Goal: Task Accomplishment & Management: Manage account settings

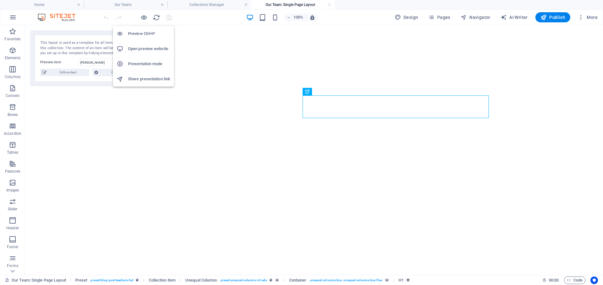
select select "689bbe60108e5894f30c1a68"
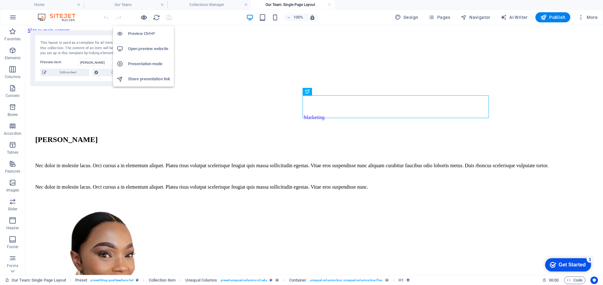
click at [143, 18] on icon "button" at bounding box center [143, 17] width 7 height 7
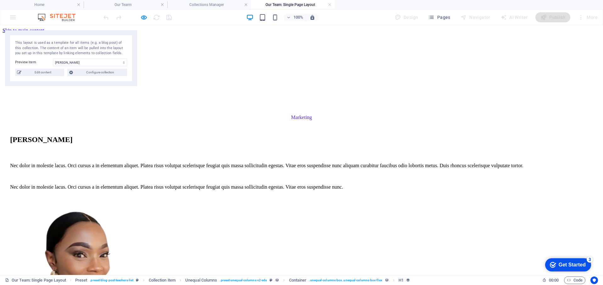
click at [31, 50] on link "Courses" at bounding box center [23, 52] width 16 height 5
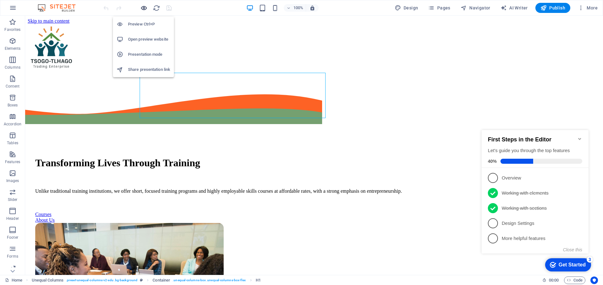
click at [143, 8] on icon "button" at bounding box center [143, 7] width 7 height 7
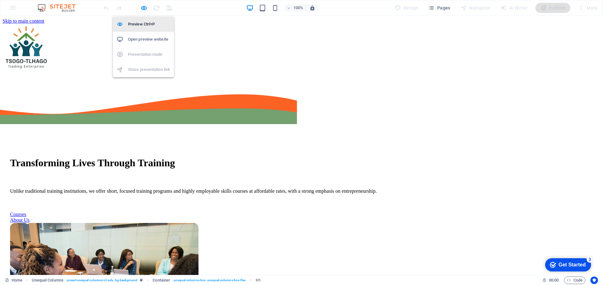
click at [143, 24] on h6 "Preview Ctrl+P" at bounding box center [149, 24] width 42 height 8
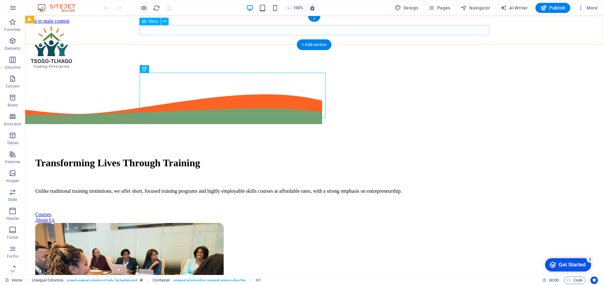
click at [258, 35] on nav "Home Courses Our Team About Projects Contact Us" at bounding box center [314, 52] width 573 height 34
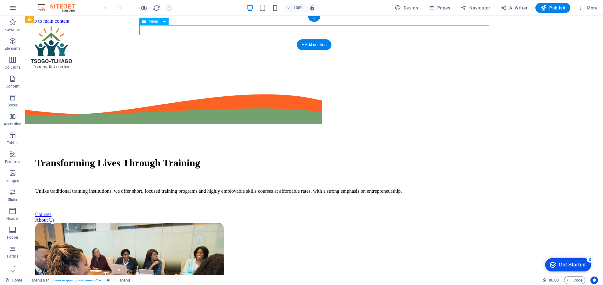
click at [258, 35] on nav "Home Courses Our Team About Projects Contact Us" at bounding box center [314, 52] width 573 height 34
select select
select select "1"
select select
select select "2"
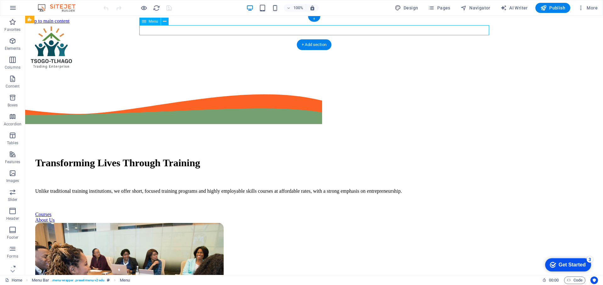
select select
select select "3"
select select
select select "4"
select select
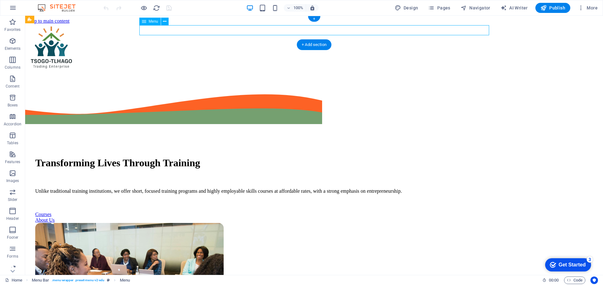
select select "5"
select select
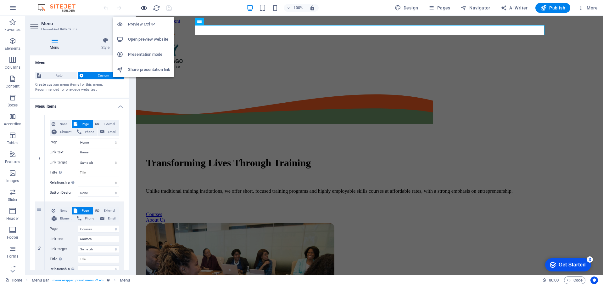
click at [144, 8] on icon "button" at bounding box center [143, 7] width 7 height 7
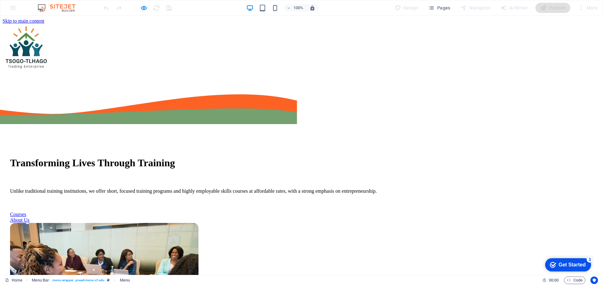
click at [31, 40] on link "Courses" at bounding box center [23, 42] width 16 height 5
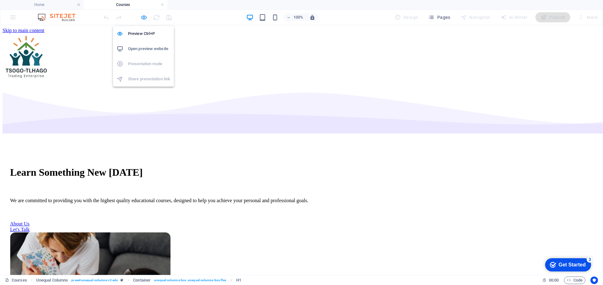
click at [142, 16] on icon "button" at bounding box center [143, 17] width 7 height 7
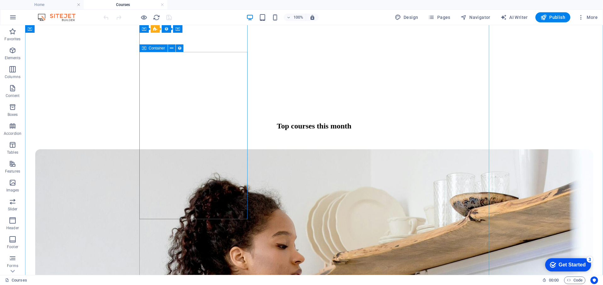
scroll to position [346, 0]
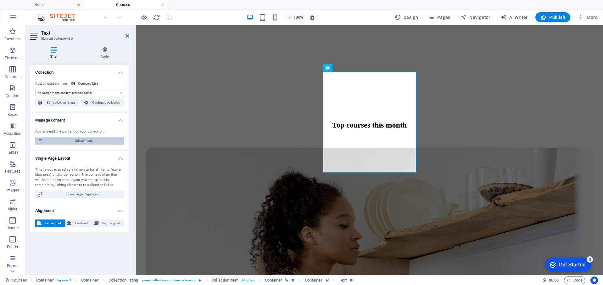
click at [83, 138] on span "Edit content" at bounding box center [84, 141] width 78 height 8
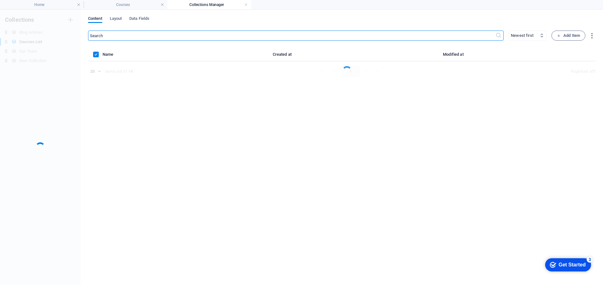
click at [467, 102] on div "​ Newest first Oldest first Last modified Add Item Name Created at Modified at …" at bounding box center [342, 155] width 508 height 248
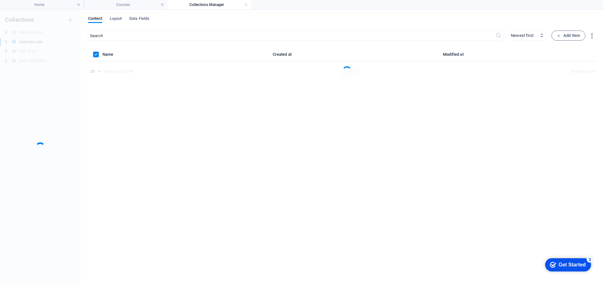
click at [387, 114] on div "​ Newest first Oldest first Last modified Add Item Name Created at Modified at …" at bounding box center [342, 155] width 508 height 248
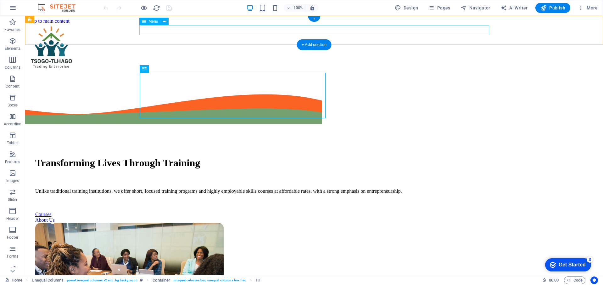
click at [260, 35] on nav "Home Courses Our Team About Projects Contact Us" at bounding box center [314, 52] width 573 height 34
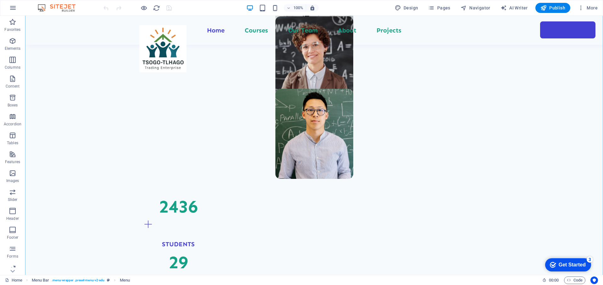
scroll to position [575, 0]
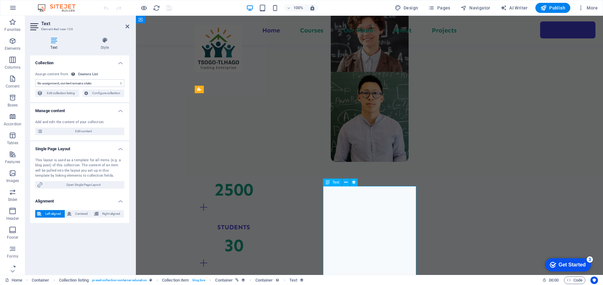
select select "our-course-introduction"
click at [90, 132] on span "Edit content" at bounding box center [84, 131] width 78 height 8
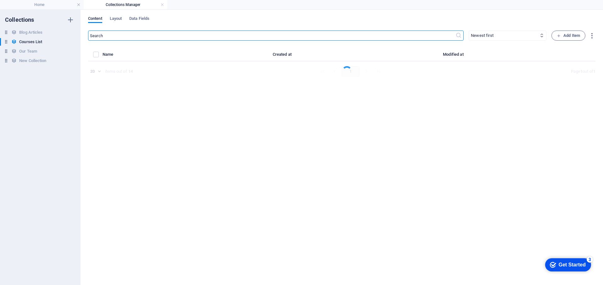
select select "Business/Finances"
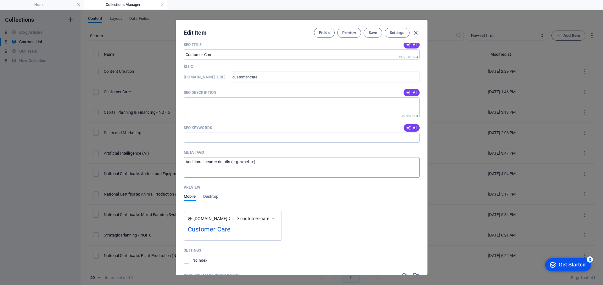
scroll to position [433, 0]
click at [239, 133] on input "SEO Keywords" at bounding box center [302, 138] width 236 height 10
click at [234, 114] on textarea "SEO Description" at bounding box center [302, 108] width 236 height 20
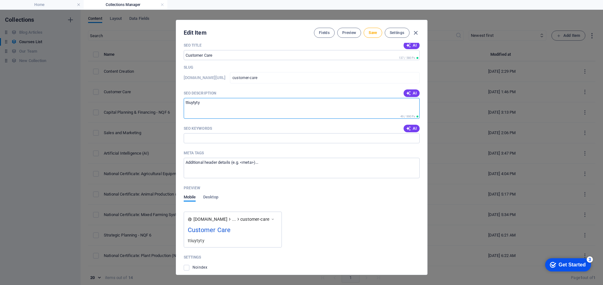
type textarea "ttiuytyty"
click at [216, 143] on div "SEO Title AI ​ 137 / 580 Px Slug [DOMAIN_NAME][URL] customer-care ​ SEO Descrip…" at bounding box center [302, 207] width 236 height 333
click at [217, 140] on input "SEO Keywords" at bounding box center [302, 138] width 236 height 10
drag, startPoint x: 205, startPoint y: 139, endPoint x: 182, endPoint y: 138, distance: 23.6
click at [181, 138] on div "Our Course Title Customer Care ​ Our Course Slug [DOMAIN_NAME][URL] customer-ca…" at bounding box center [301, 159] width 251 height 232
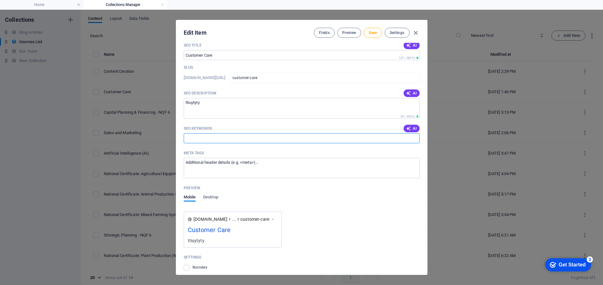
click at [255, 134] on input "SEO Keywords" at bounding box center [302, 138] width 236 height 10
paste input "UNISA [GEOGRAPHIC_DATA] distance learning UNISA online courses UNISA programmes…"
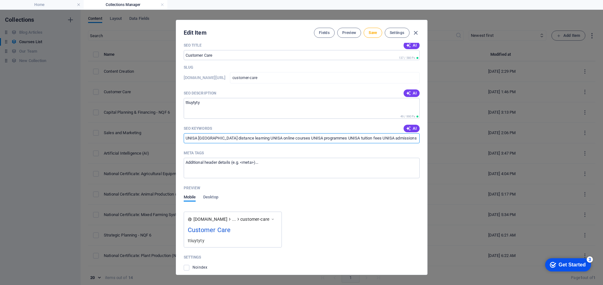
type input "UNISA [GEOGRAPHIC_DATA] distance learning UNISA online courses UNISA programmes…"
click at [296, 184] on div "Preview" at bounding box center [302, 187] width 236 height 9
click at [223, 171] on textarea "Meta tags ​" at bounding box center [302, 168] width 236 height 20
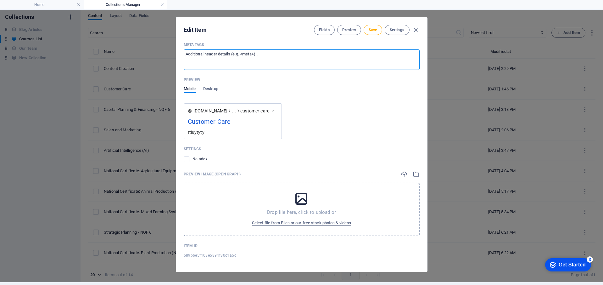
scroll to position [3, 0]
click at [415, 33] on icon "button" at bounding box center [415, 29] width 7 height 7
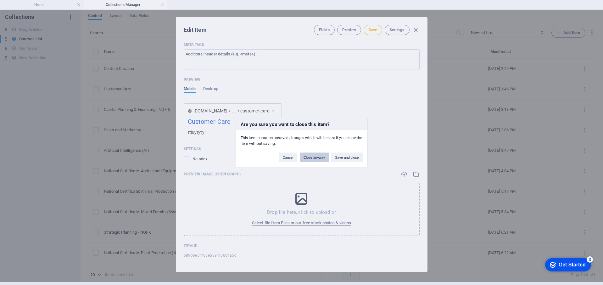
click at [314, 155] on button "Close anyway" at bounding box center [314, 156] width 29 height 9
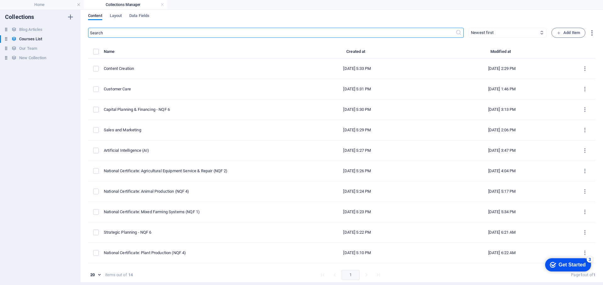
checkbox input "false"
type input "customer-care"
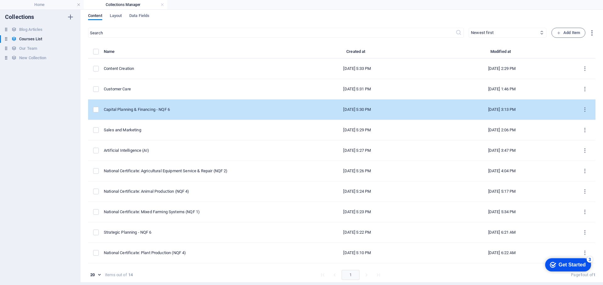
click at [162, 111] on div "Capital Planning & Financing - NQF 6" at bounding box center [192, 110] width 176 height 6
select select "Business/Finances"
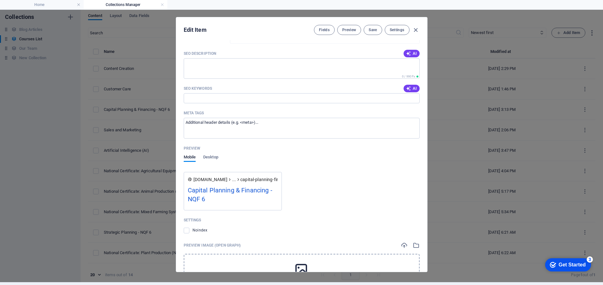
scroll to position [479, 0]
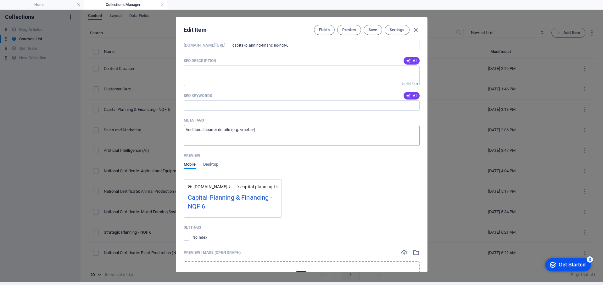
click at [262, 134] on textarea "Meta tags ​" at bounding box center [302, 135] width 236 height 20
click at [226, 75] on textarea "SEO Description" at bounding box center [302, 75] width 236 height 20
drag, startPoint x: 229, startPoint y: 187, endPoint x: 190, endPoint y: 188, distance: 39.0
click at [190, 188] on div "[DOMAIN_NAME] ... capital-planning-financing-nqf-6" at bounding box center [233, 186] width 90 height 7
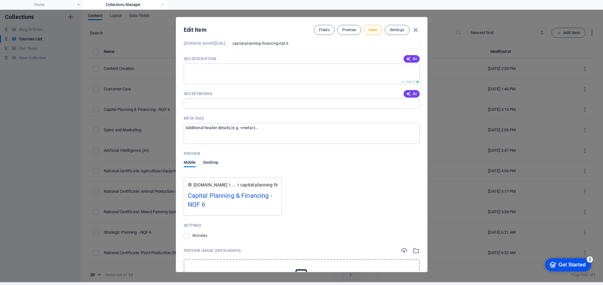
click at [212, 163] on span "Desktop" at bounding box center [210, 163] width 15 height 9
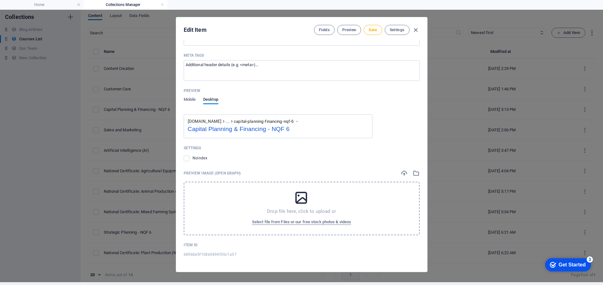
scroll to position [544, 0]
click at [415, 32] on icon "button" at bounding box center [415, 29] width 7 height 7
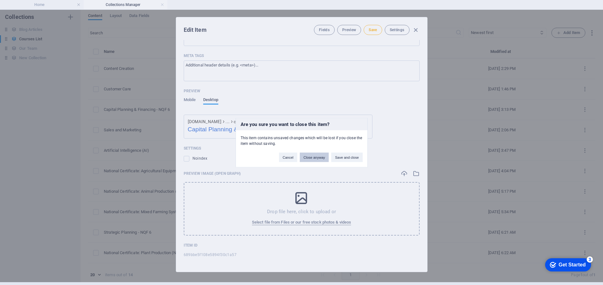
click at [311, 158] on button "Close anyway" at bounding box center [314, 156] width 29 height 9
type input "capital-planning-financing-nqf-6"
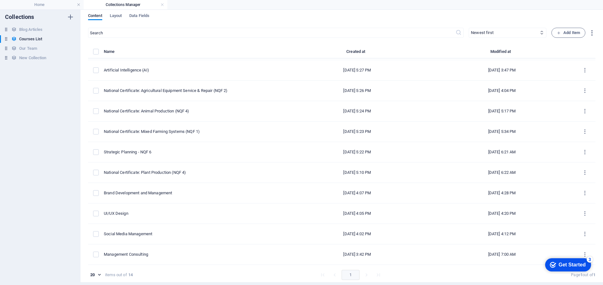
scroll to position [3, 0]
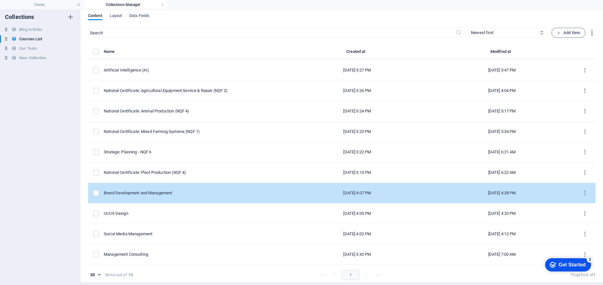
click at [189, 195] on div "Brand Development and Management" at bounding box center [192, 193] width 176 height 6
select select "Marketing"
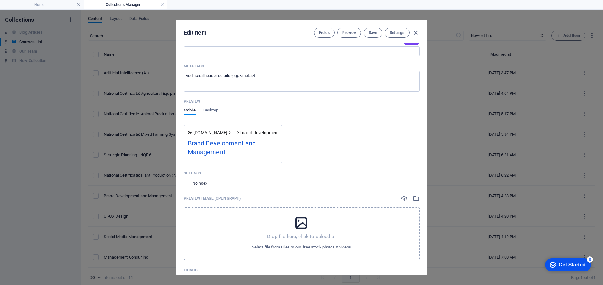
scroll to position [551, 0]
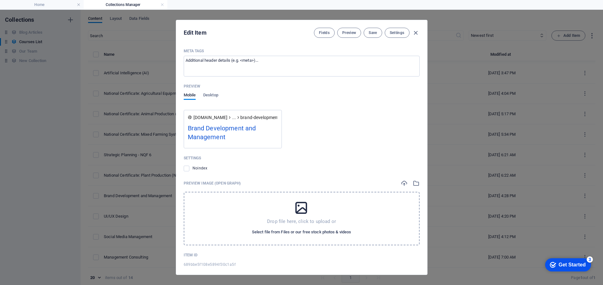
click at [306, 232] on span "Select file from Files or our free stock photos & videos" at bounding box center [301, 232] width 99 height 8
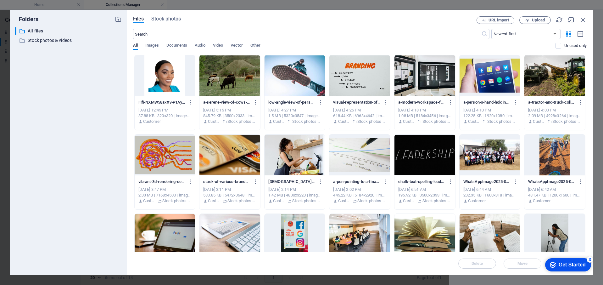
click at [160, 80] on div at bounding box center [165, 75] width 61 height 41
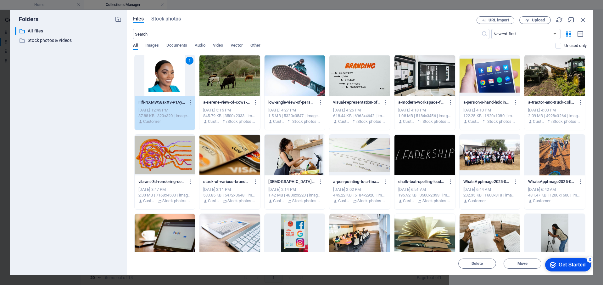
click at [171, 80] on div "1" at bounding box center [165, 75] width 61 height 41
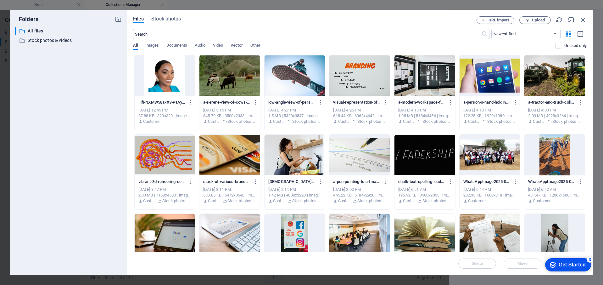
click at [171, 80] on div at bounding box center [165, 75] width 61 height 41
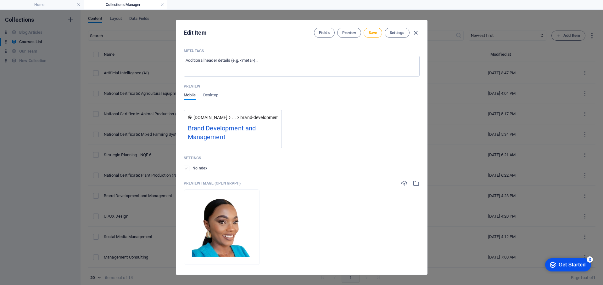
click at [188, 169] on label at bounding box center [187, 169] width 6 height 6
click at [0, 0] on input "checkbox" at bounding box center [0, 0] width 0 height 0
click at [188, 169] on label at bounding box center [187, 169] width 6 height 6
click at [0, 0] on input "checkbox" at bounding box center [0, 0] width 0 height 0
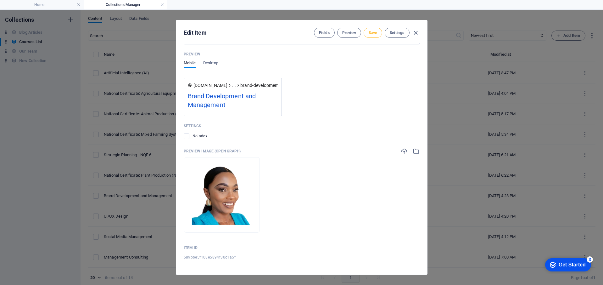
click at [374, 33] on span "Save" at bounding box center [373, 32] width 8 height 5
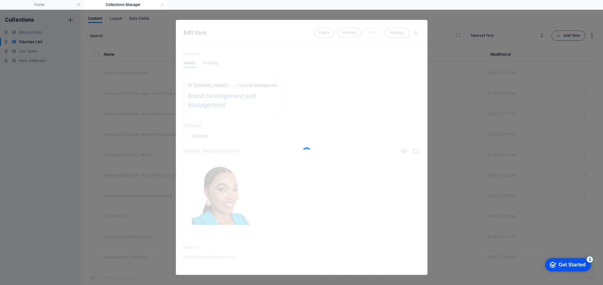
click at [416, 32] on div at bounding box center [301, 147] width 251 height 254
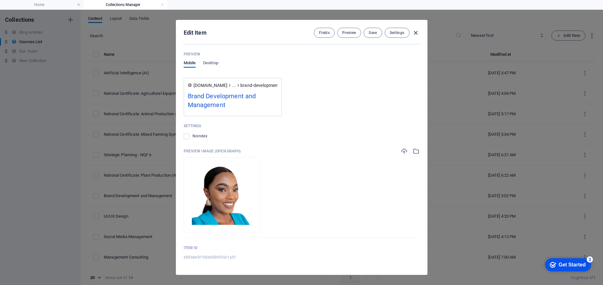
click at [415, 32] on icon "button" at bounding box center [415, 32] width 7 height 7
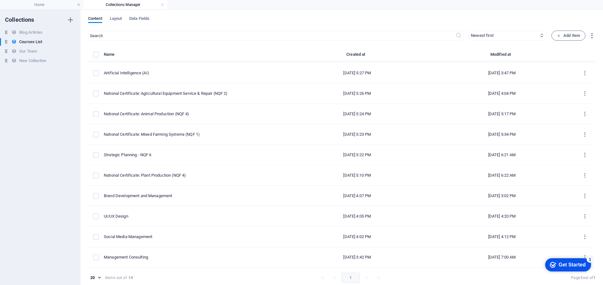
type input "brand-development-and-management"
click at [159, 2] on h4 "Collections Manager" at bounding box center [126, 4] width 84 height 7
click at [161, 4] on link at bounding box center [162, 5] width 4 height 6
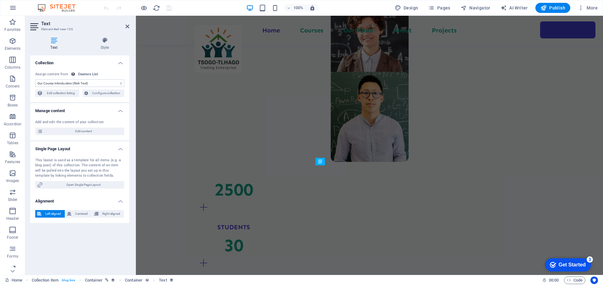
click at [228, 6] on div "100% Design Pages Navigator AI Writer Publish More" at bounding box center [351, 8] width 498 height 10
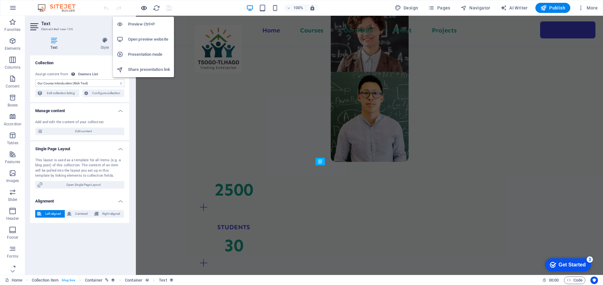
click at [146, 9] on icon "button" at bounding box center [143, 7] width 7 height 7
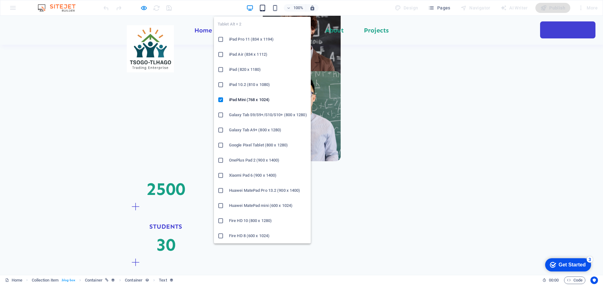
click at [266, 7] on icon "button" at bounding box center [262, 7] width 7 height 7
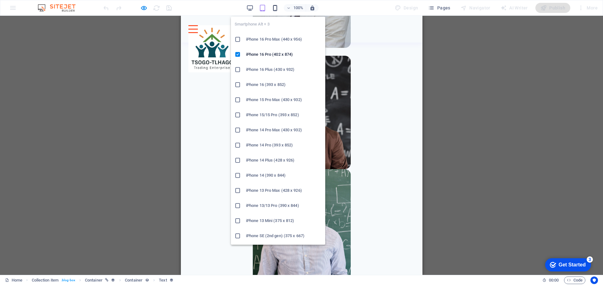
click at [277, 8] on icon "button" at bounding box center [275, 7] width 7 height 7
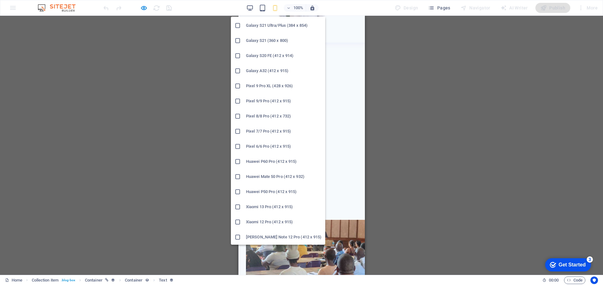
scroll to position [271, 0]
click at [268, 156] on li "Huawei P60 Pro (412 x 915)" at bounding box center [278, 161] width 94 height 15
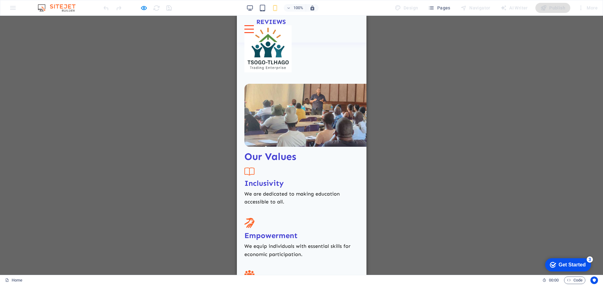
scroll to position [731, 0]
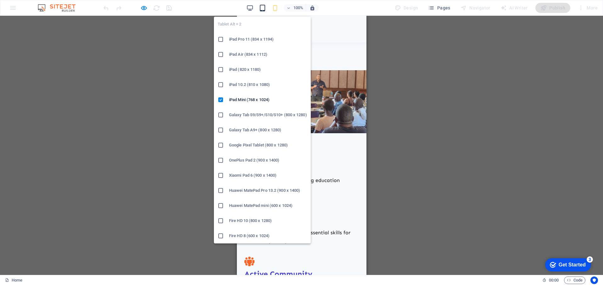
click at [264, 6] on icon "button" at bounding box center [262, 7] width 7 height 7
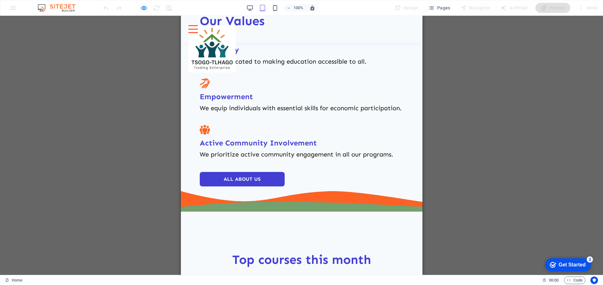
scroll to position [1244, 0]
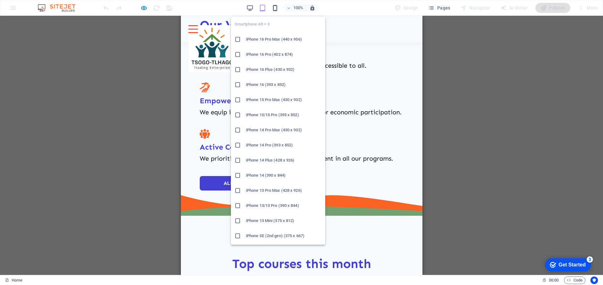
click at [278, 9] on icon "button" at bounding box center [275, 7] width 7 height 7
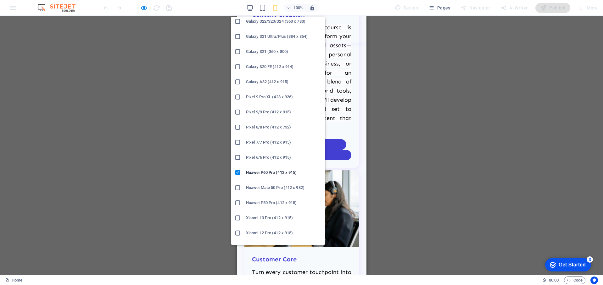
scroll to position [261, 0]
click at [273, 200] on h6 "Huawei P50 Pro (412 x 915)" at bounding box center [284, 201] width 76 height 8
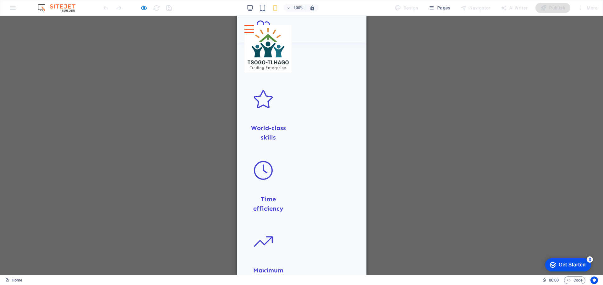
scroll to position [3008, 0]
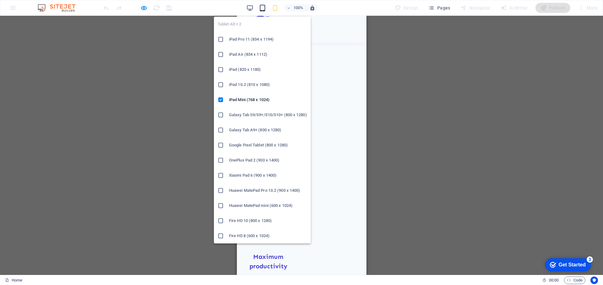
click at [260, 10] on icon "button" at bounding box center [262, 7] width 7 height 7
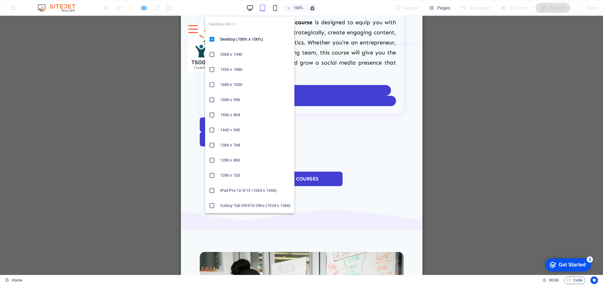
click at [252, 7] on icon "button" at bounding box center [249, 7] width 7 height 7
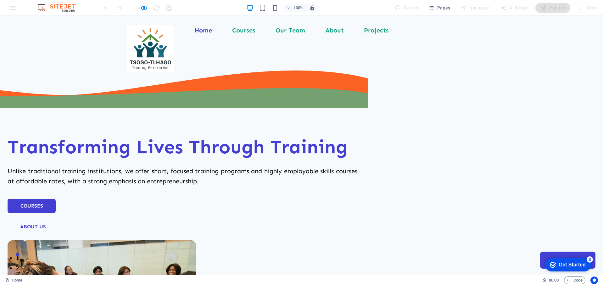
scroll to position [0, 0]
click at [141, 9] on icon "button" at bounding box center [143, 7] width 7 height 7
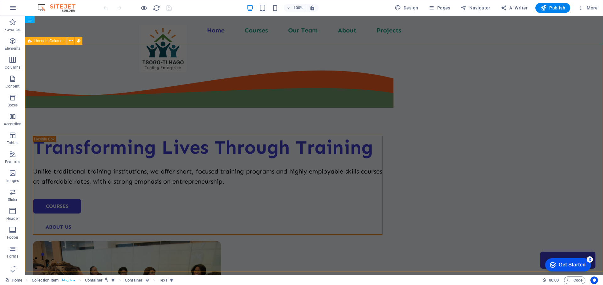
click at [531, 111] on div "Transforming Lives Through Training Unlike traditional training institutions, w…" at bounding box center [314, 243] width 578 height 397
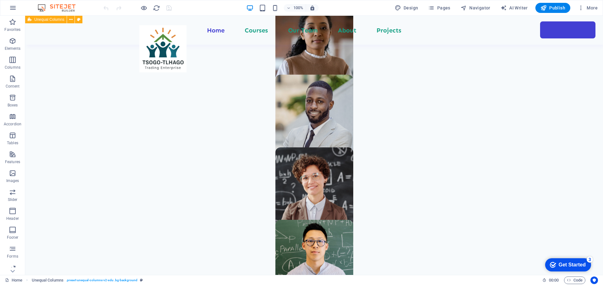
scroll to position [429, 0]
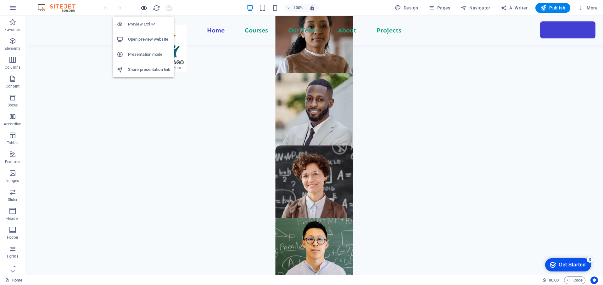
click at [144, 9] on icon "button" at bounding box center [143, 7] width 7 height 7
